Goal: Information Seeking & Learning: Learn about a topic

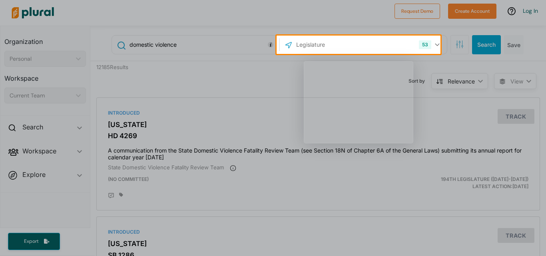
click at [454, 96] on div "Product tour overlay" at bounding box center [273, 128] width 546 height 256
click at [374, 41] on div "Product tour overlay" at bounding box center [273, 128] width 546 height 256
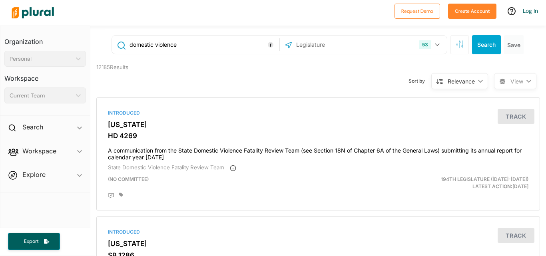
click at [359, 51] on input "text" at bounding box center [337, 44] width 85 height 15
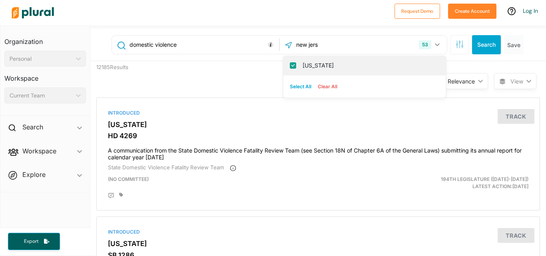
type input "new jers"
click at [359, 64] on label "[US_STATE]" at bounding box center [369, 66] width 135 height 12
click at [296, 64] on input "[US_STATE]" at bounding box center [293, 65] width 6 height 6
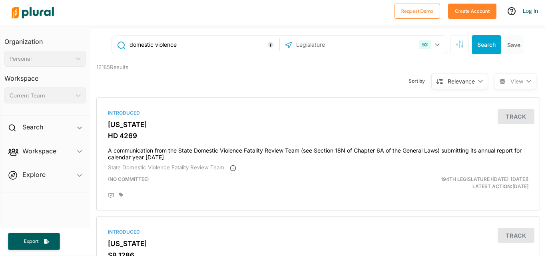
click at [383, 47] on div "52 US Congress Alabama Alaska Arizona Arkansas California Colorado Connecticut …" at bounding box center [363, 44] width 163 height 15
click at [309, 50] on input "text" at bounding box center [337, 44] width 85 height 15
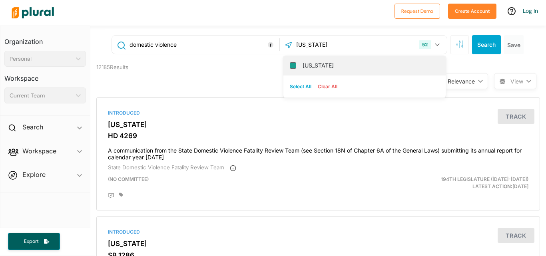
type input "new jersey"
click at [290, 66] on input "[US_STATE]" at bounding box center [293, 65] width 6 height 6
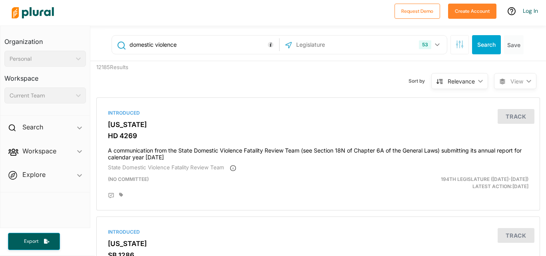
click at [364, 46] on input "text" at bounding box center [337, 44] width 85 height 15
click at [472, 42] on button "Search" at bounding box center [486, 44] width 29 height 19
click at [370, 43] on div "new je 53 New Jersey Select All Clear All" at bounding box center [363, 44] width 163 height 15
click at [340, 44] on input "new je" at bounding box center [337, 44] width 85 height 15
type input "new jersey"
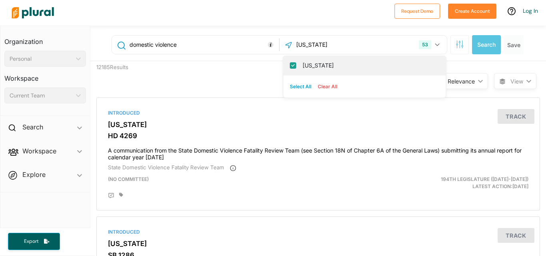
click at [290, 66] on input "[US_STATE]" at bounding box center [293, 65] width 6 height 6
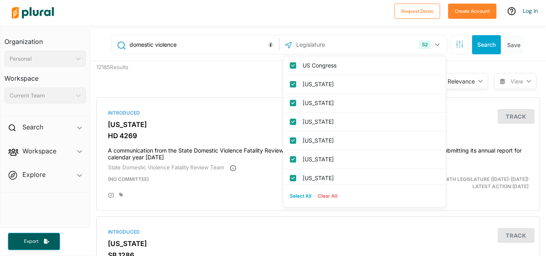
click at [290, 66] on input "US Congress" at bounding box center [293, 65] width 6 height 6
click at [290, 66] on input "[US_STATE]" at bounding box center [293, 65] width 6 height 6
click at [325, 197] on button "Clear All" at bounding box center [327, 196] width 26 height 12
drag, startPoint x: 433, startPoint y: 75, endPoint x: 439, endPoint y: 76, distance: 6.1
click at [439, 76] on div "US Congress Alabama Alaska Arizona Arkansas California Colorado Connecticut Del…" at bounding box center [364, 120] width 162 height 128
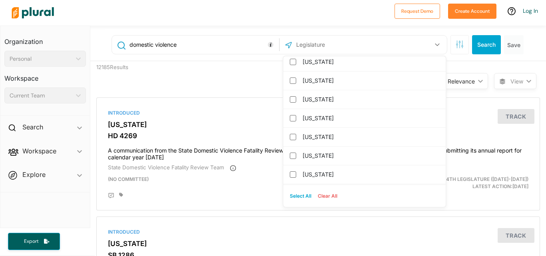
scroll to position [514, 0]
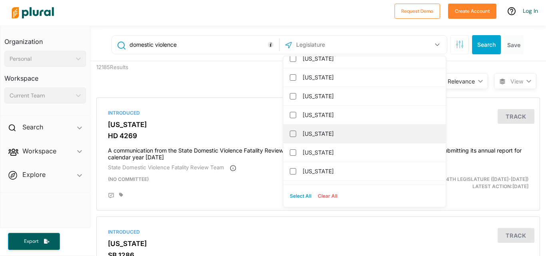
click at [317, 138] on label "[US_STATE]" at bounding box center [369, 134] width 135 height 12
click at [296, 137] on input "[US_STATE]" at bounding box center [293, 134] width 6 height 6
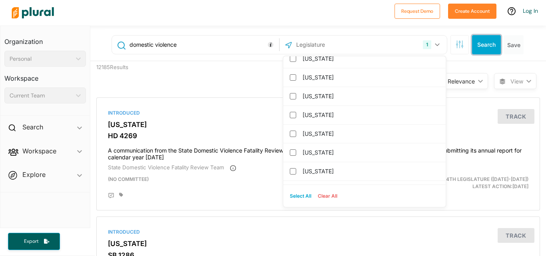
click at [481, 44] on button "Search" at bounding box center [486, 44] width 29 height 19
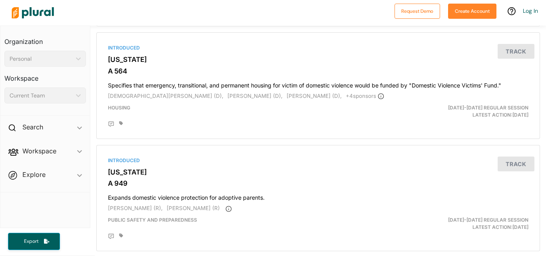
scroll to position [257, 0]
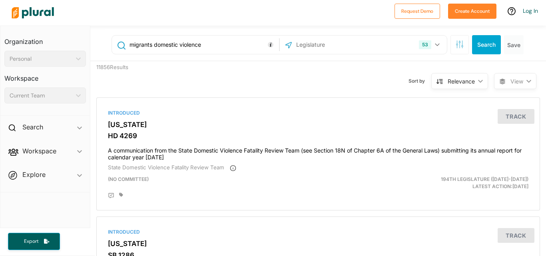
click at [344, 44] on input "text" at bounding box center [337, 44] width 85 height 15
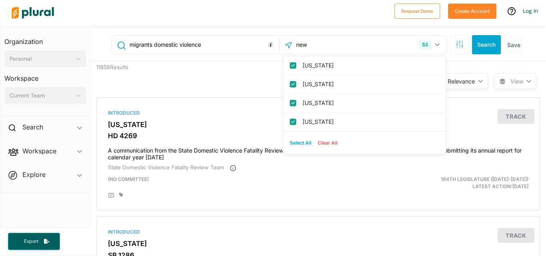
type input "new"
click at [325, 139] on button "Clear All" at bounding box center [327, 143] width 26 height 12
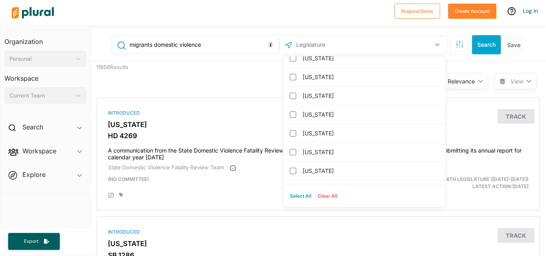
scroll to position [465, 0]
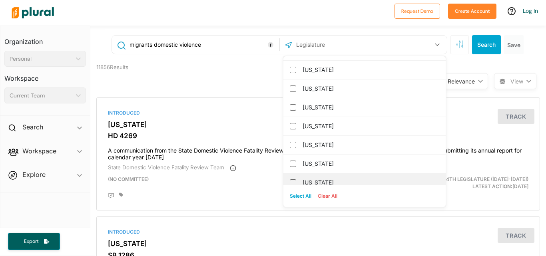
click at [313, 182] on label "[US_STATE]" at bounding box center [369, 183] width 135 height 12
click at [296, 182] on input "[US_STATE]" at bounding box center [293, 182] width 6 height 6
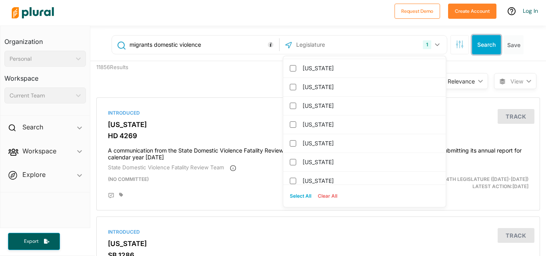
click at [479, 48] on button "Search" at bounding box center [486, 44] width 29 height 19
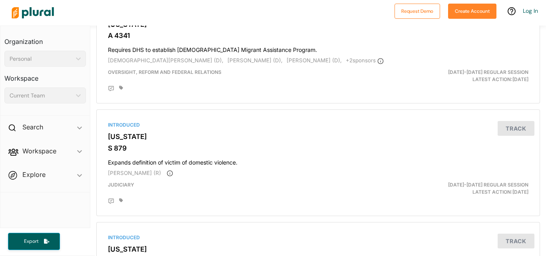
scroll to position [438, 0]
click at [160, 56] on div "Introduced [US_STATE] A 4341 Requires DHS to establish [DEMOGRAPHIC_DATA] Migra…" at bounding box center [318, 49] width 436 height 99
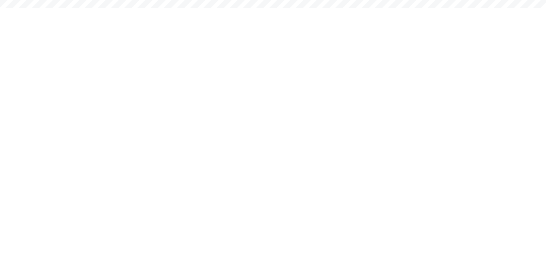
click at [160, 0] on html "Request Demo Create Account Log In Organization Personal ic_keyboard_arrow_down…" at bounding box center [273, 0] width 546 height 0
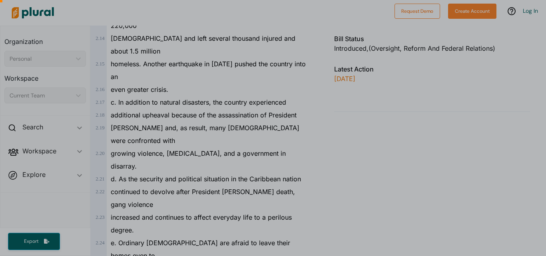
scroll to position [367, 0]
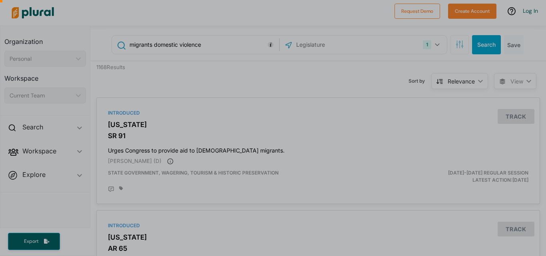
drag, startPoint x: 545, startPoint y: 41, endPoint x: 545, endPoint y: 50, distance: 9.2
drag, startPoint x: 542, startPoint y: 40, endPoint x: 543, endPoint y: 50, distance: 9.7
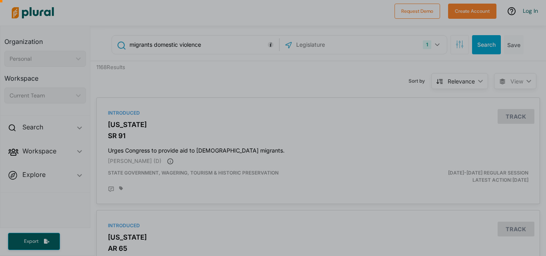
drag, startPoint x: 542, startPoint y: 44, endPoint x: 545, endPoint y: 58, distance: 14.7
drag, startPoint x: 544, startPoint y: 40, endPoint x: 545, endPoint y: 59, distance: 18.8
drag, startPoint x: 541, startPoint y: 41, endPoint x: 542, endPoint y: 47, distance: 6.1
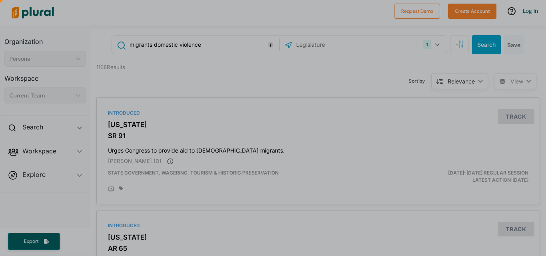
drag, startPoint x: 540, startPoint y: 48, endPoint x: 542, endPoint y: 73, distance: 25.6
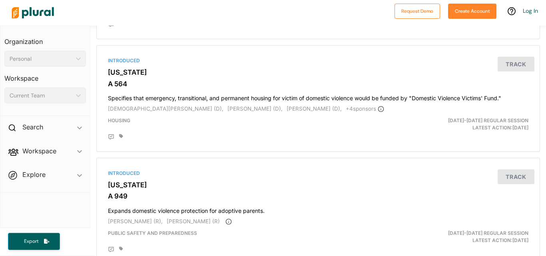
scroll to position [727, 0]
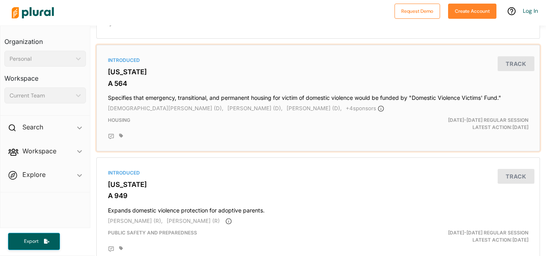
click at [451, 99] on h4 "Specifies that emergency, transitional, and permanent housing for victim of dom…" at bounding box center [318, 96] width 420 height 11
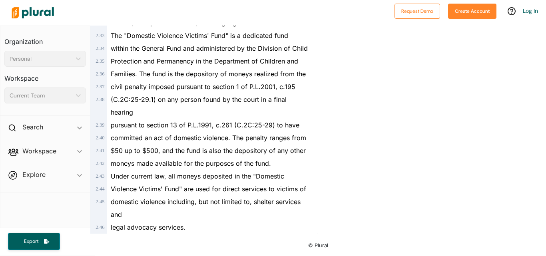
scroll to position [613, 0]
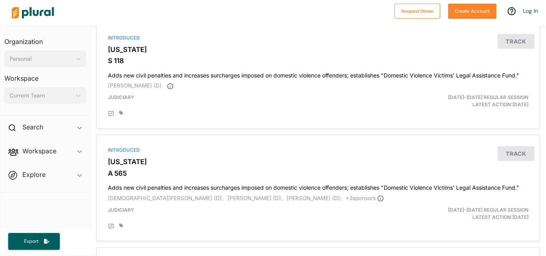
scroll to position [1425, 0]
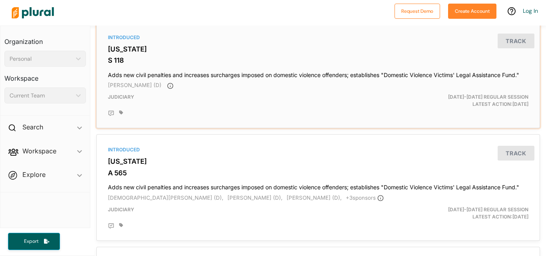
click at [369, 77] on h4 "Adds new civil penalties and increases surcharges imposed on domestic violence …" at bounding box center [318, 73] width 420 height 11
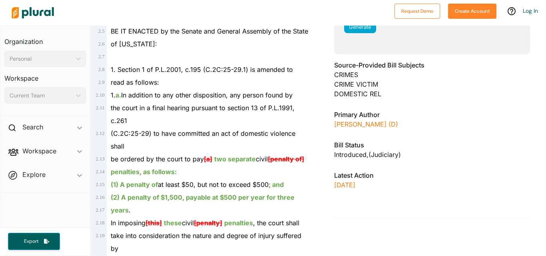
scroll to position [171, 0]
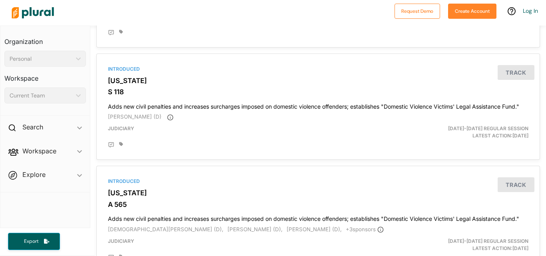
scroll to position [1392, 0]
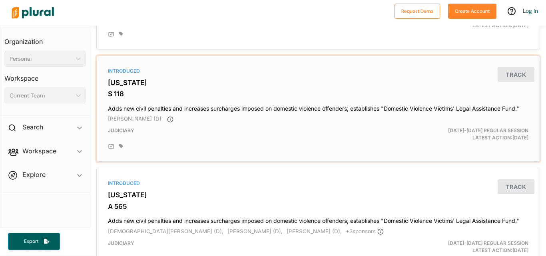
click at [312, 112] on h4 "Adds new civil penalties and increases surcharges imposed on domestic violence …" at bounding box center [318, 106] width 420 height 11
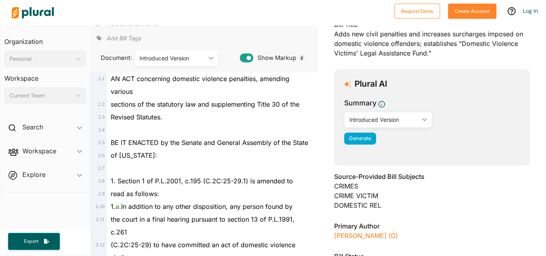
scroll to position [58, 0]
